Goal: Task Accomplishment & Management: Use online tool/utility

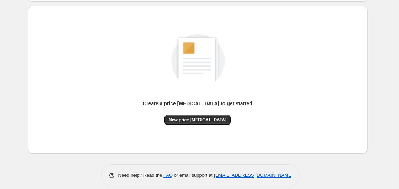
scroll to position [79, 0]
